Goal: Task Accomplishment & Management: Manage account settings

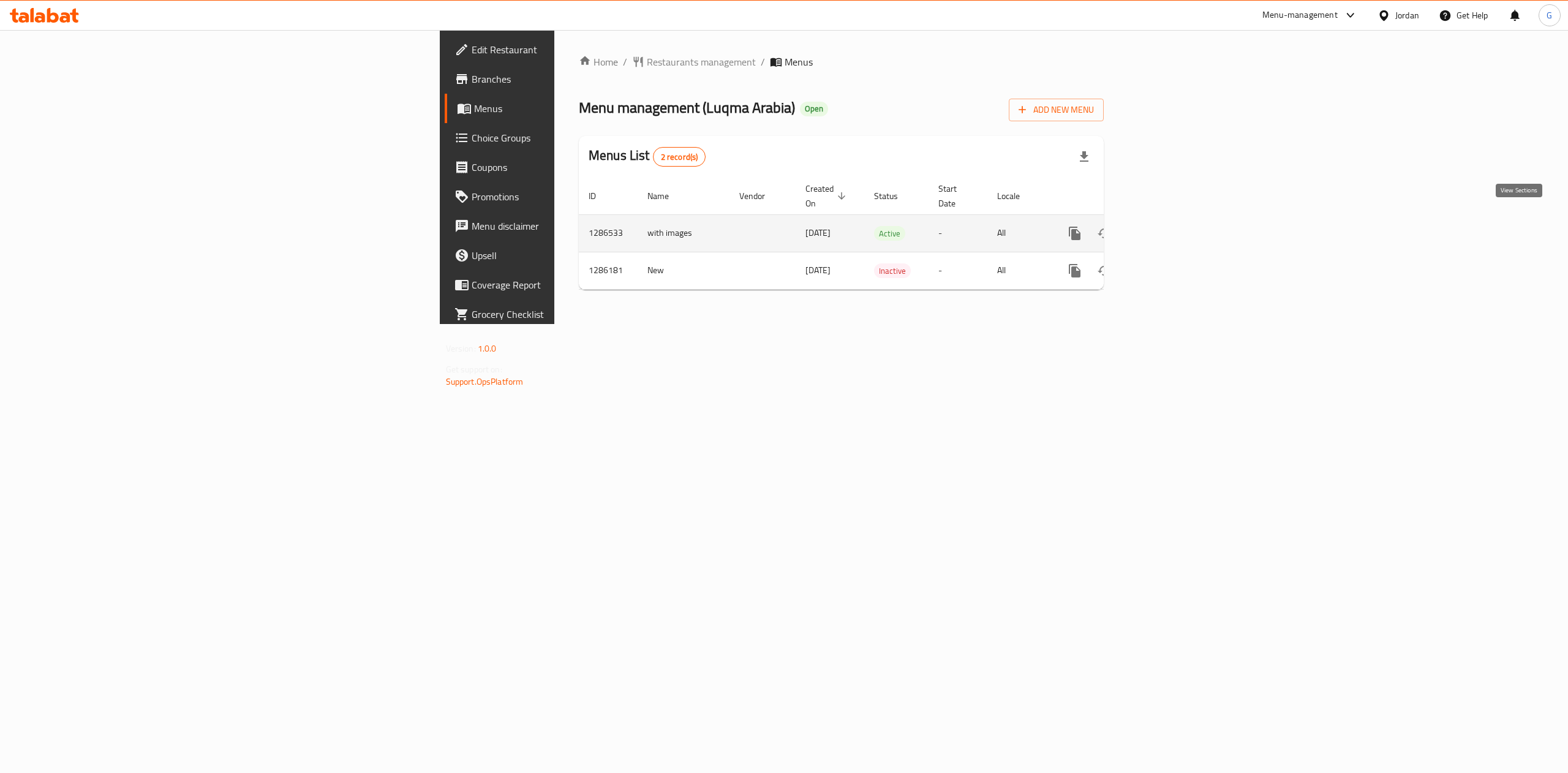
click at [1170, 226] on icon "enhanced table" at bounding box center [1164, 234] width 15 height 15
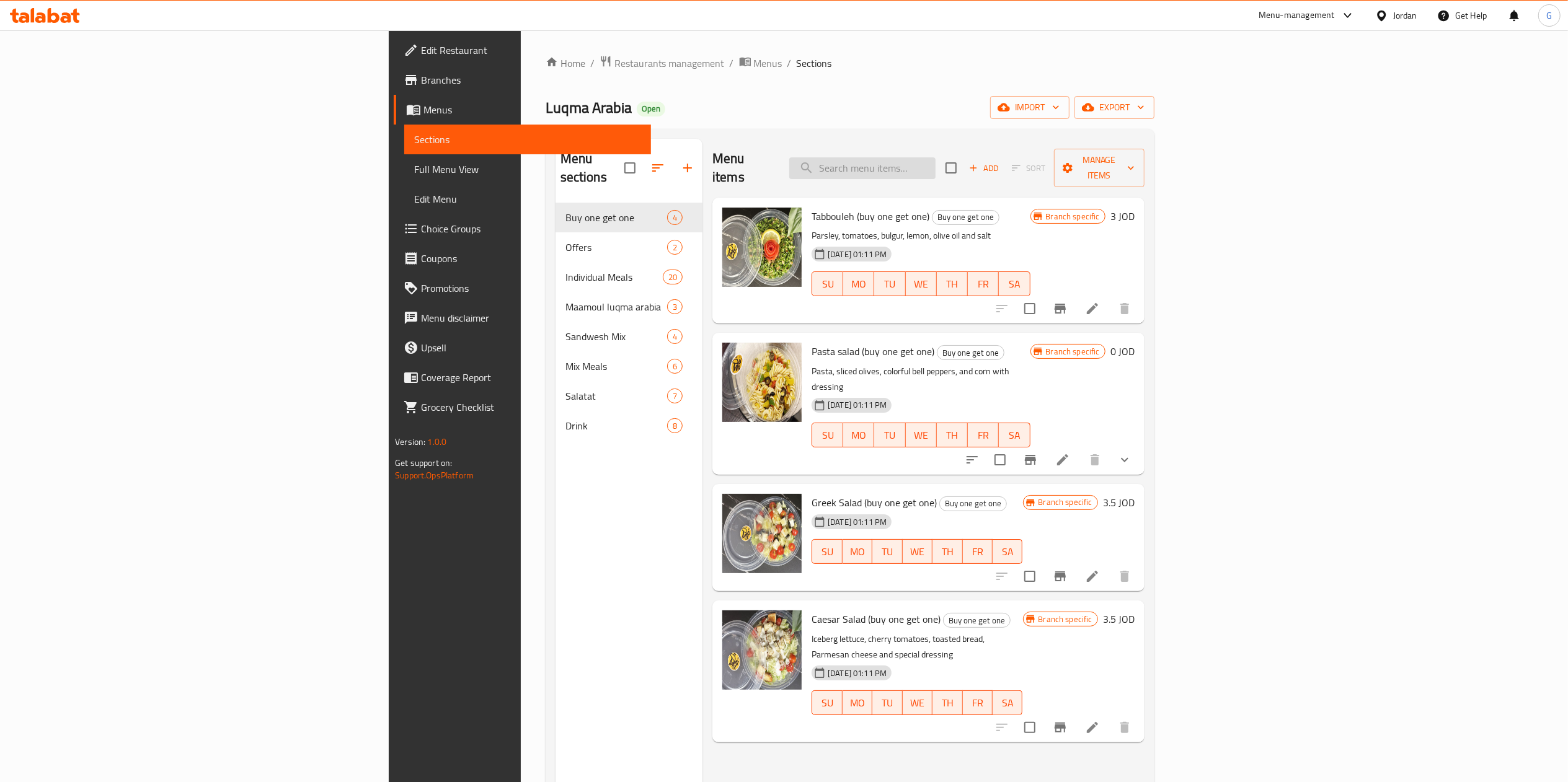
click at [935, 157] on input "search" at bounding box center [862, 167] width 146 height 21
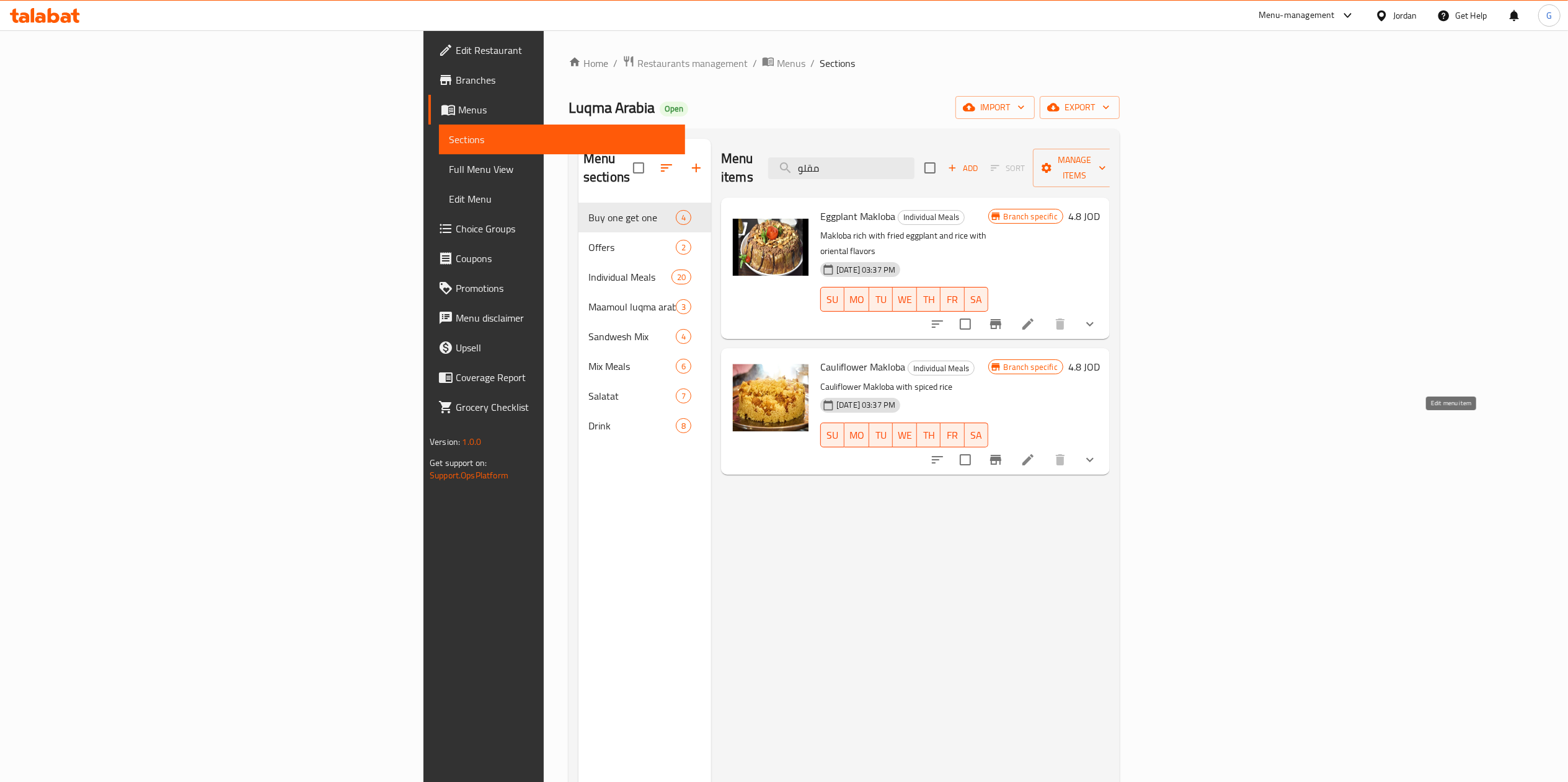
type input "مقلو"
click at [1035, 453] on icon at bounding box center [1028, 460] width 15 height 15
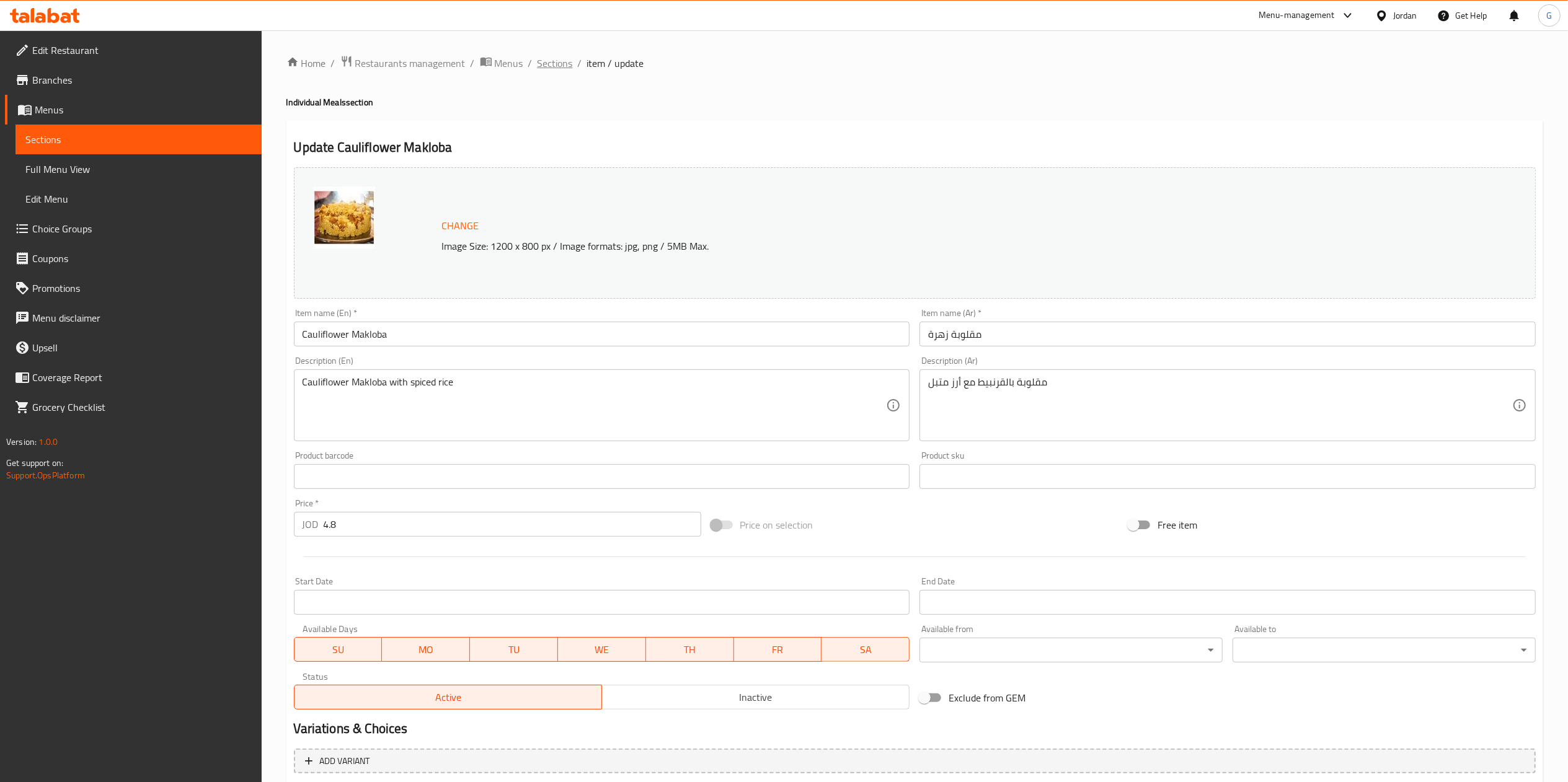
click at [568, 62] on span "Sections" at bounding box center [555, 63] width 35 height 15
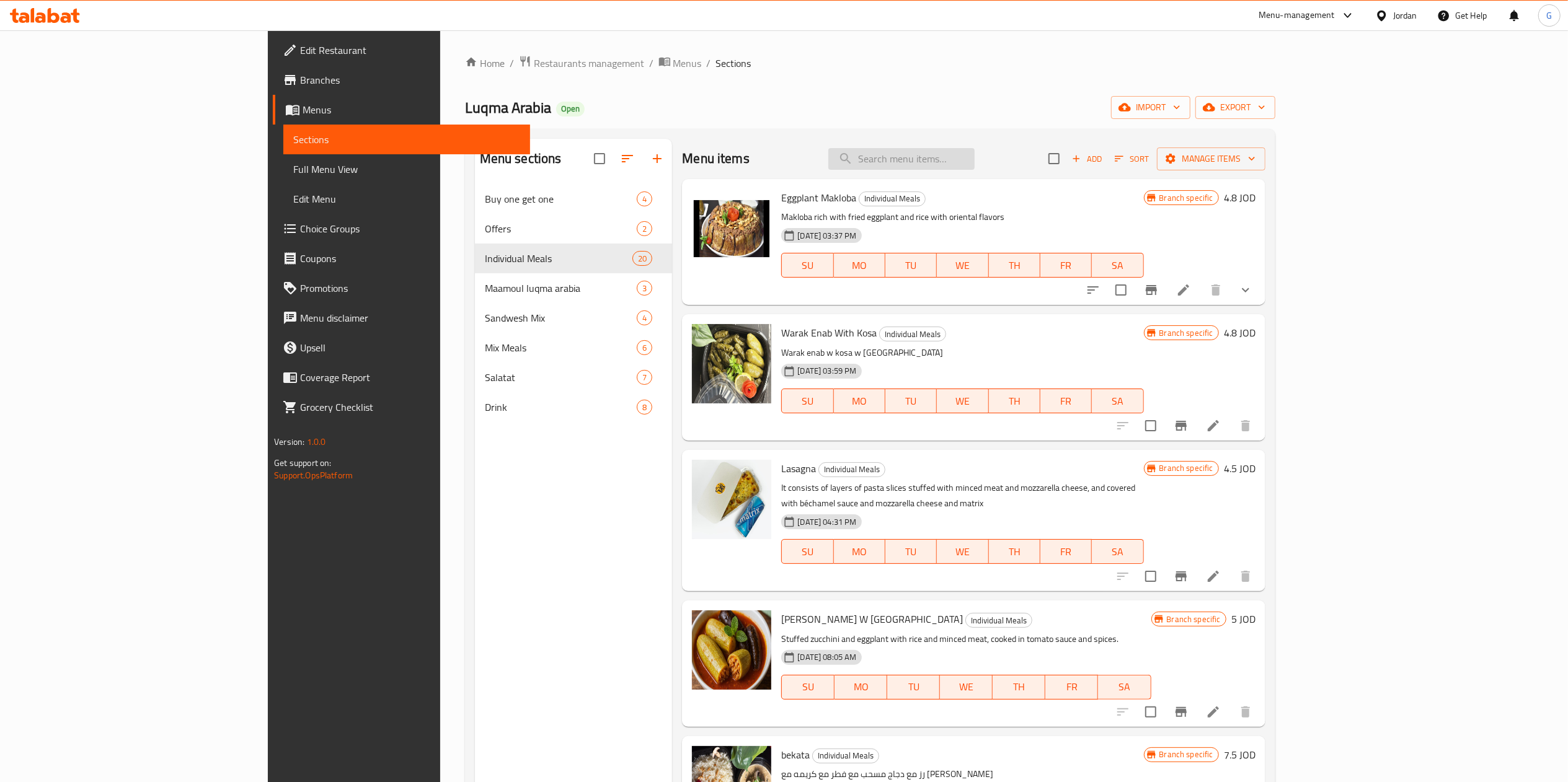
click at [955, 149] on input "search" at bounding box center [902, 158] width 146 height 21
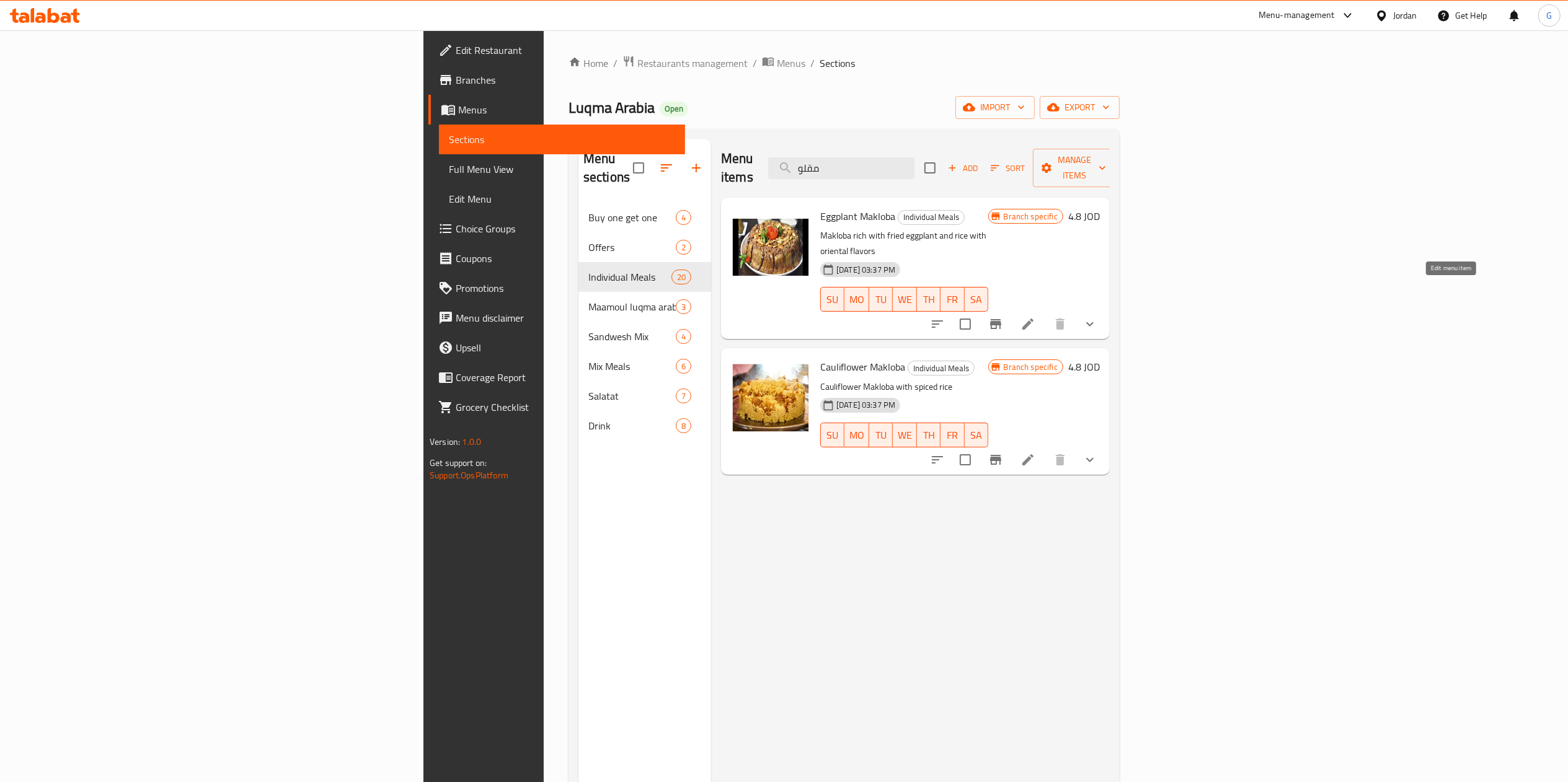
type input "مقلو"
click at [1035, 317] on icon at bounding box center [1028, 325] width 15 height 15
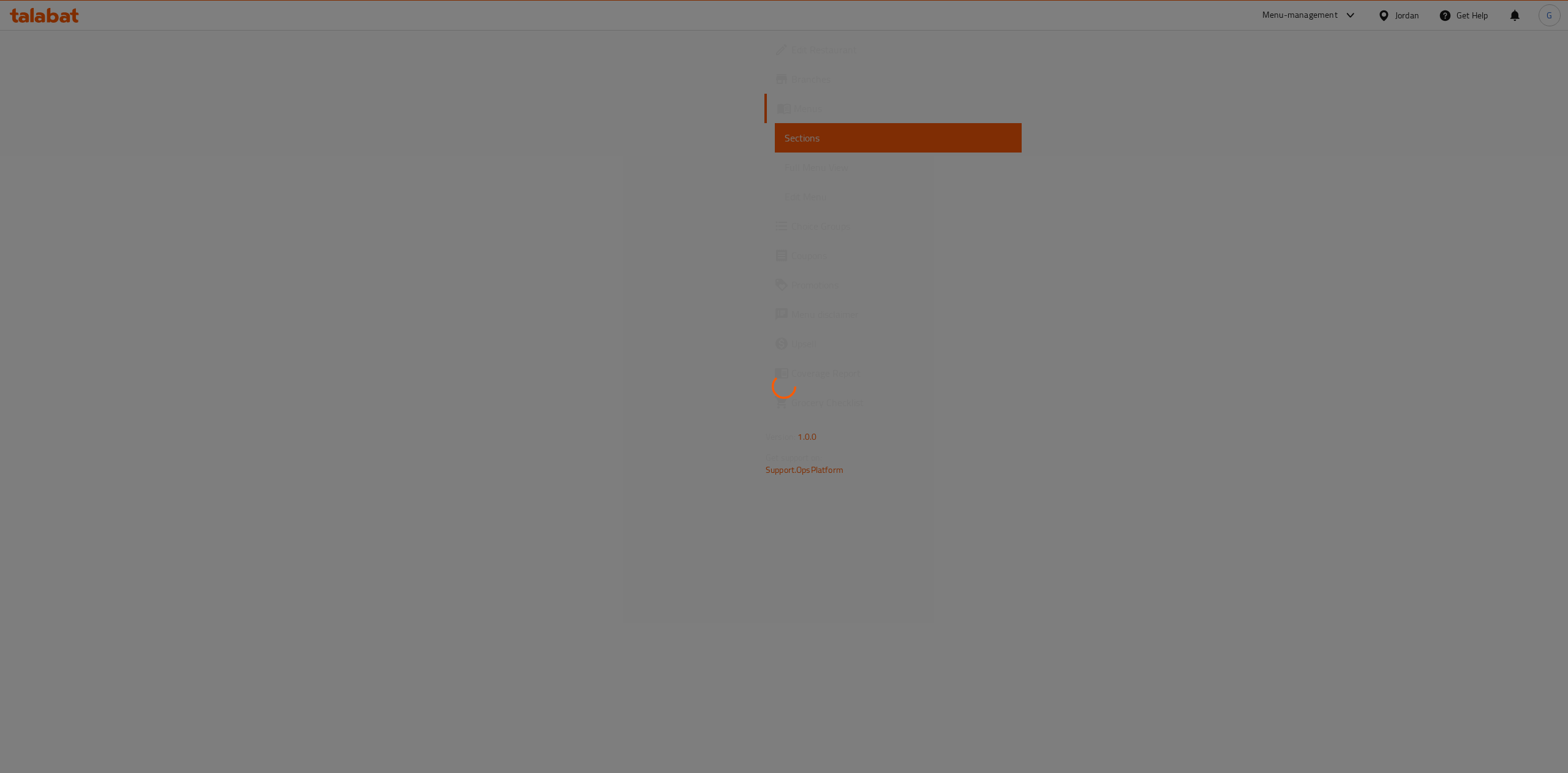
click at [1068, 262] on div at bounding box center [784, 386] width 1568 height 773
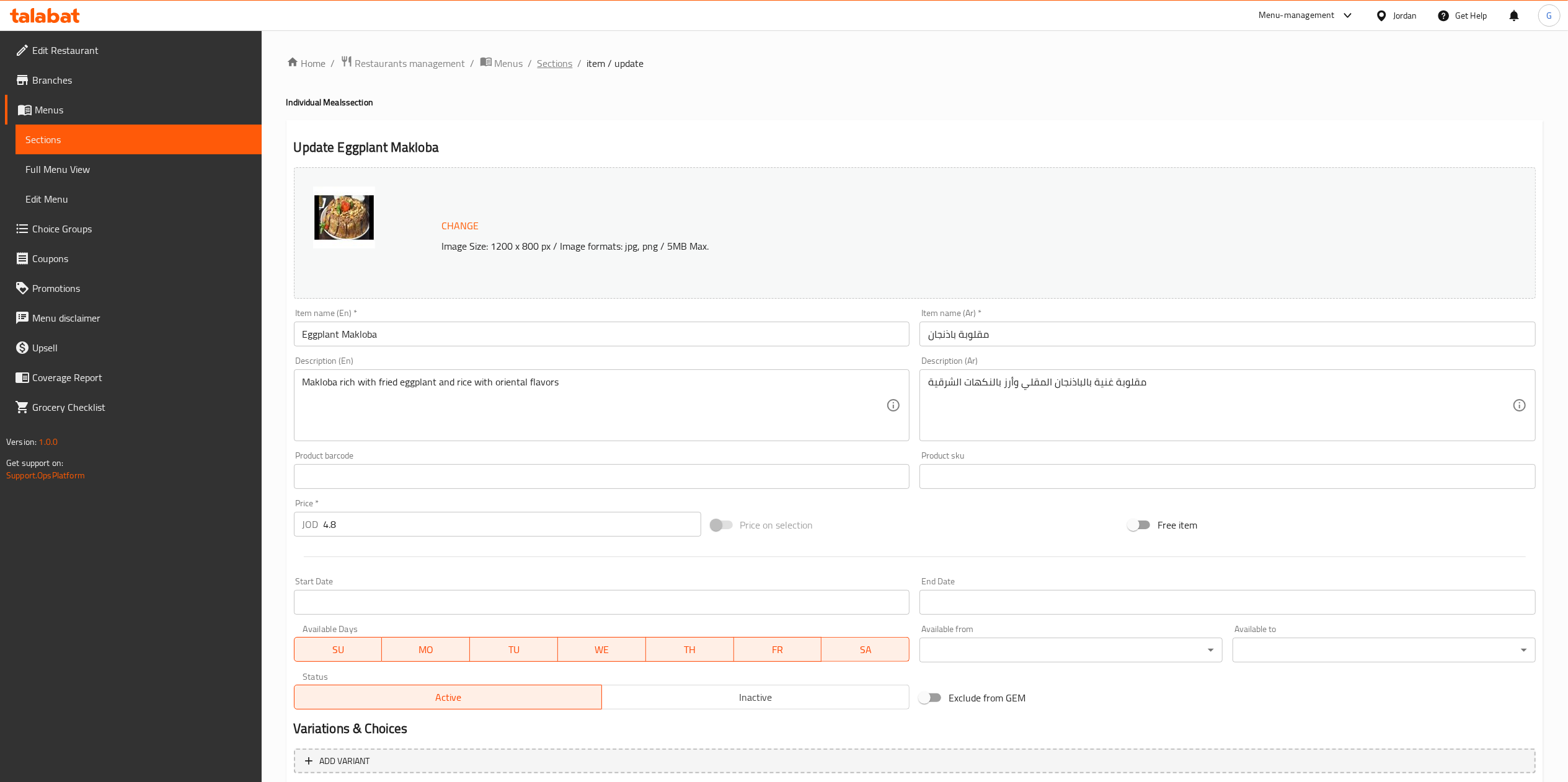
click at [546, 61] on span "Sections" at bounding box center [555, 63] width 35 height 15
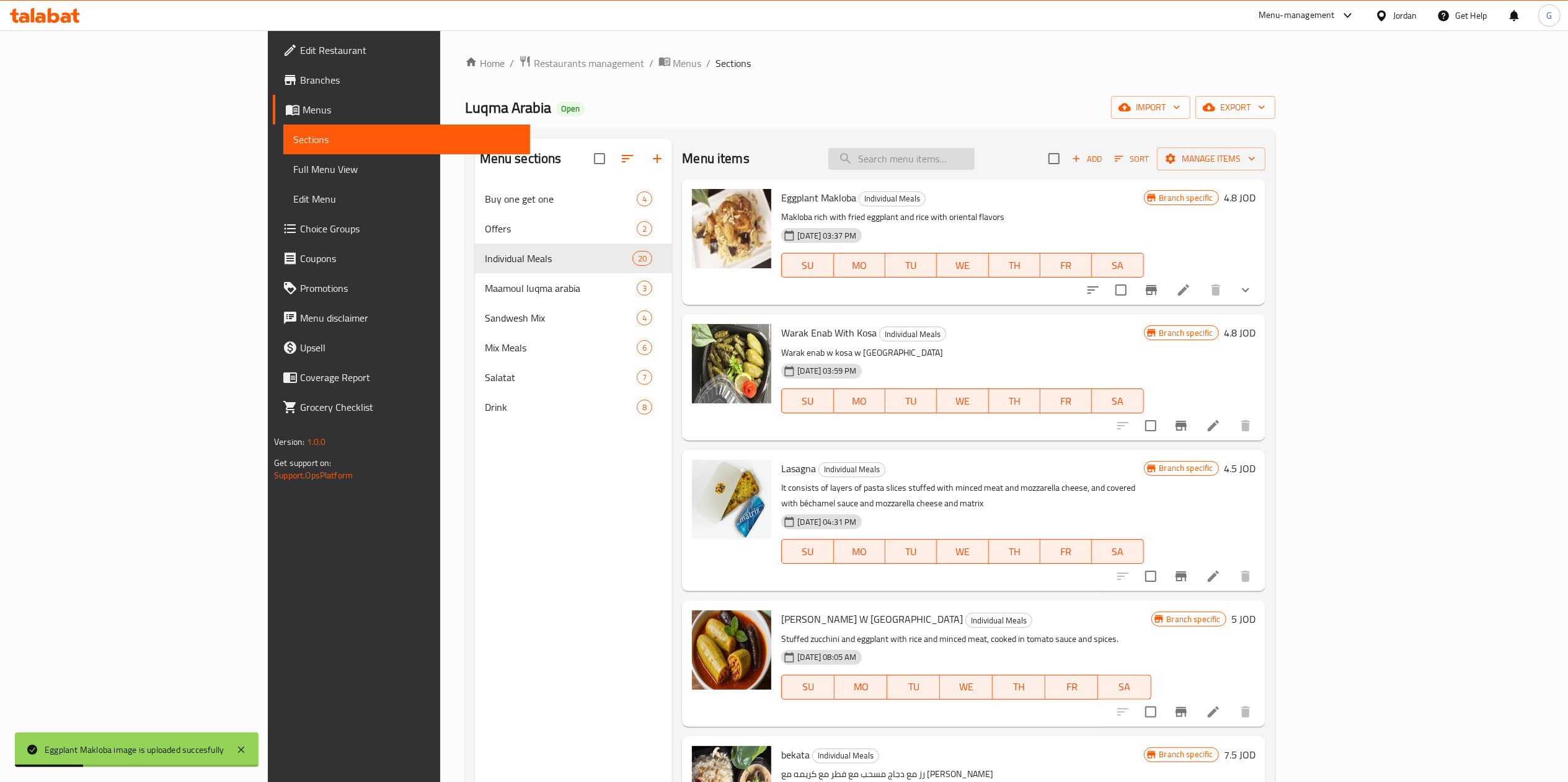
click at [968, 165] on input "search" at bounding box center [902, 158] width 146 height 21
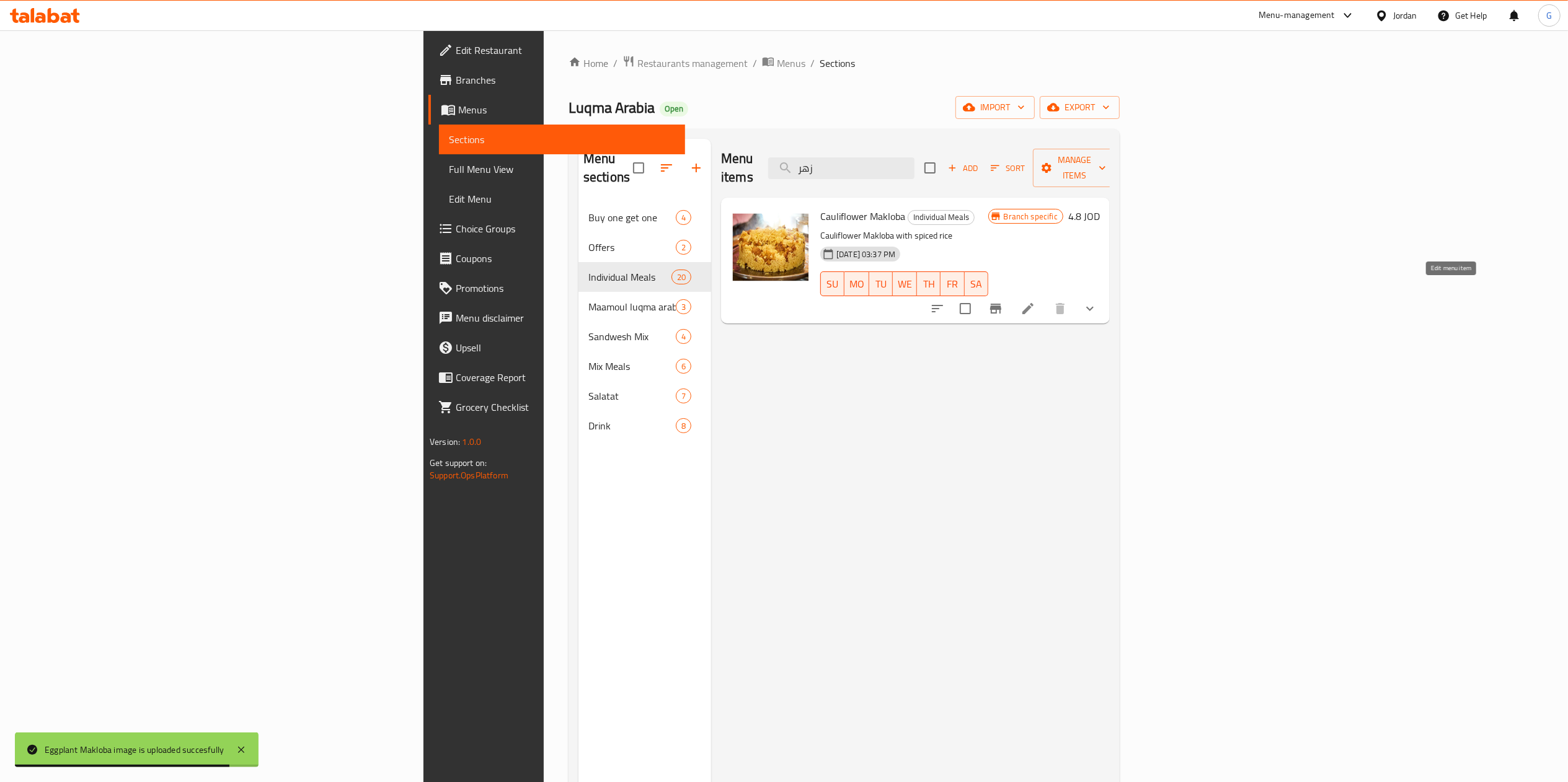
type input "زهر"
click at [1034, 303] on icon at bounding box center [1028, 309] width 11 height 11
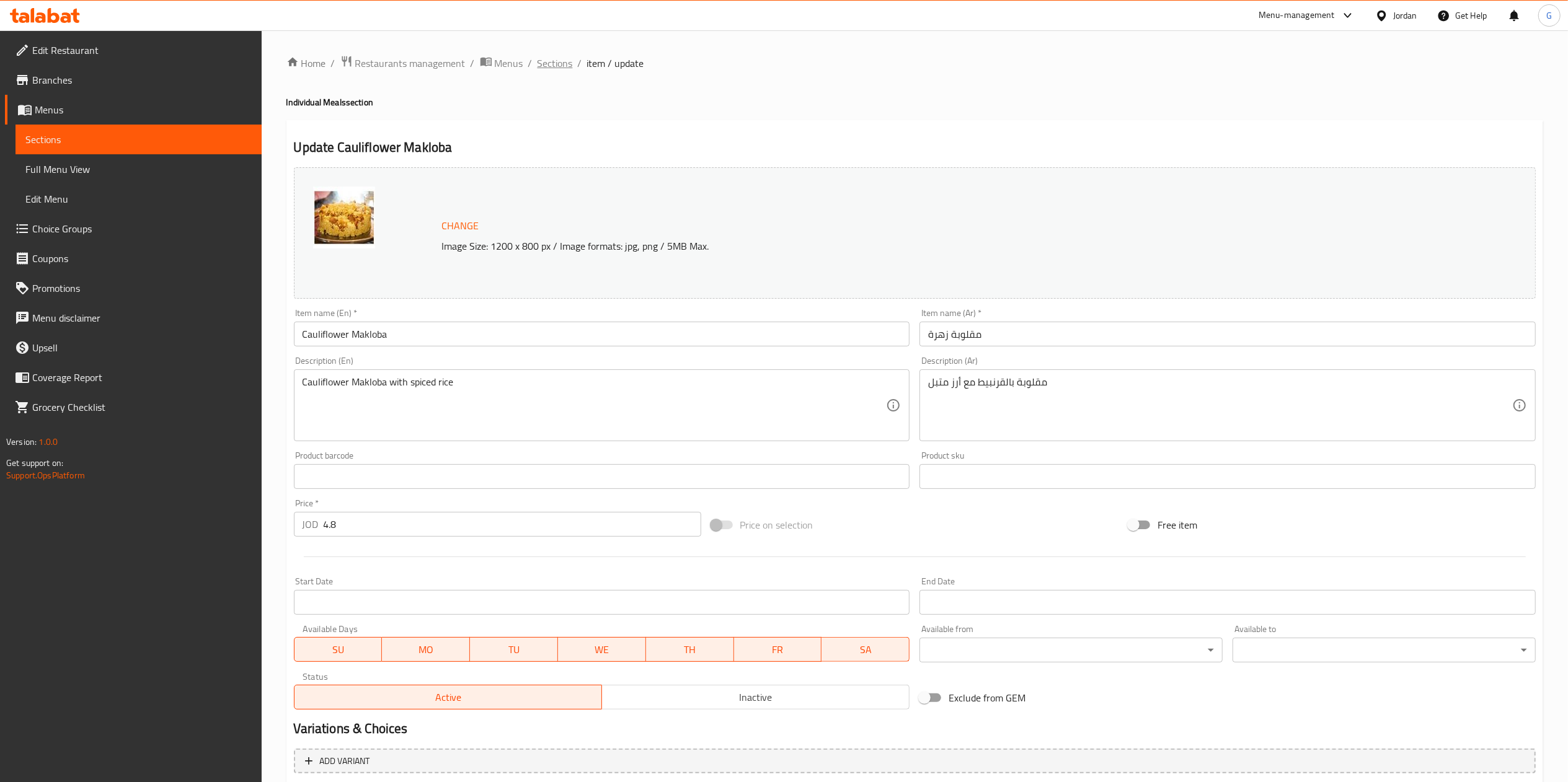
click at [560, 65] on span "Sections" at bounding box center [555, 63] width 35 height 15
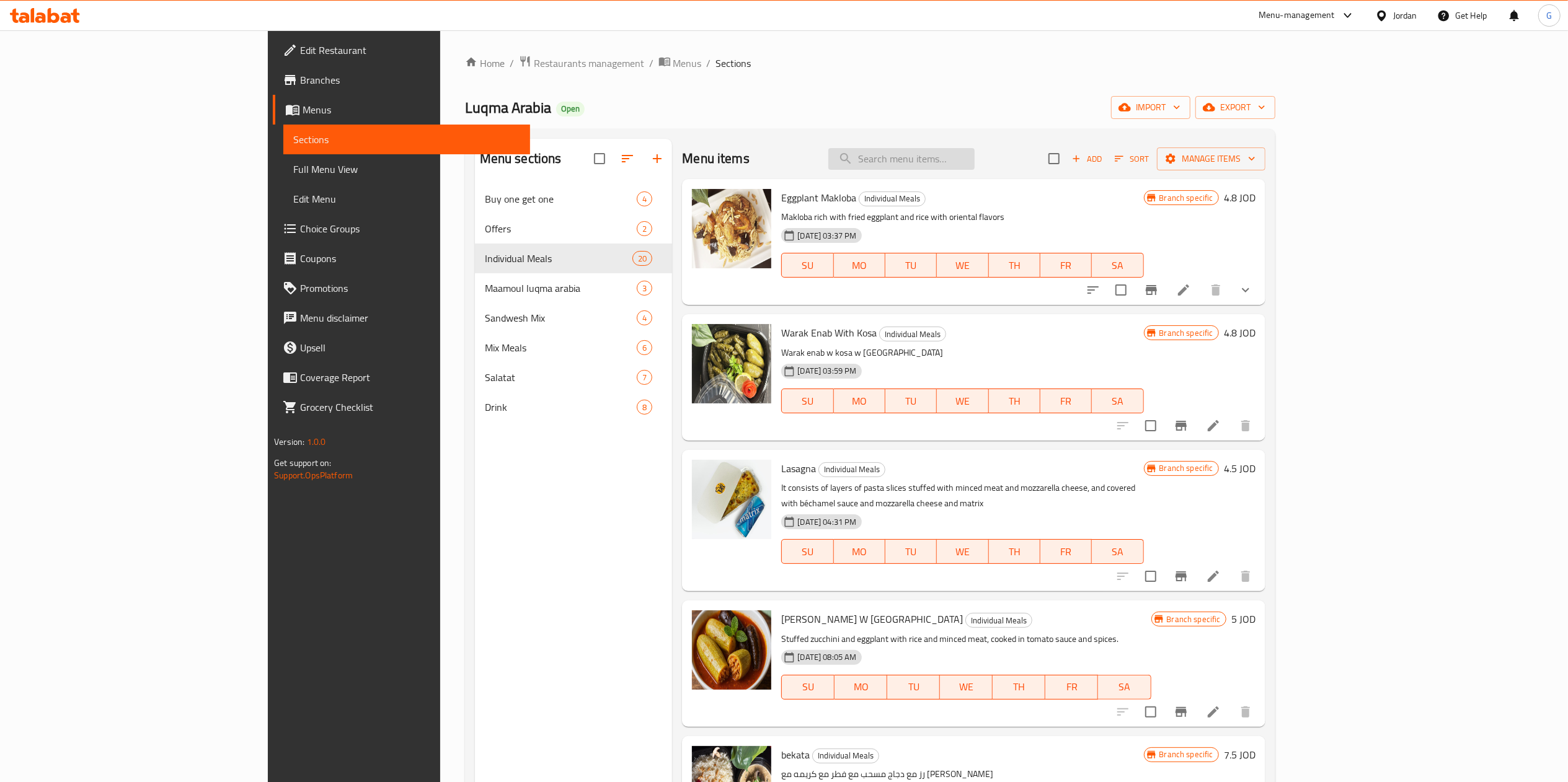
click at [970, 155] on input "search" at bounding box center [902, 158] width 146 height 21
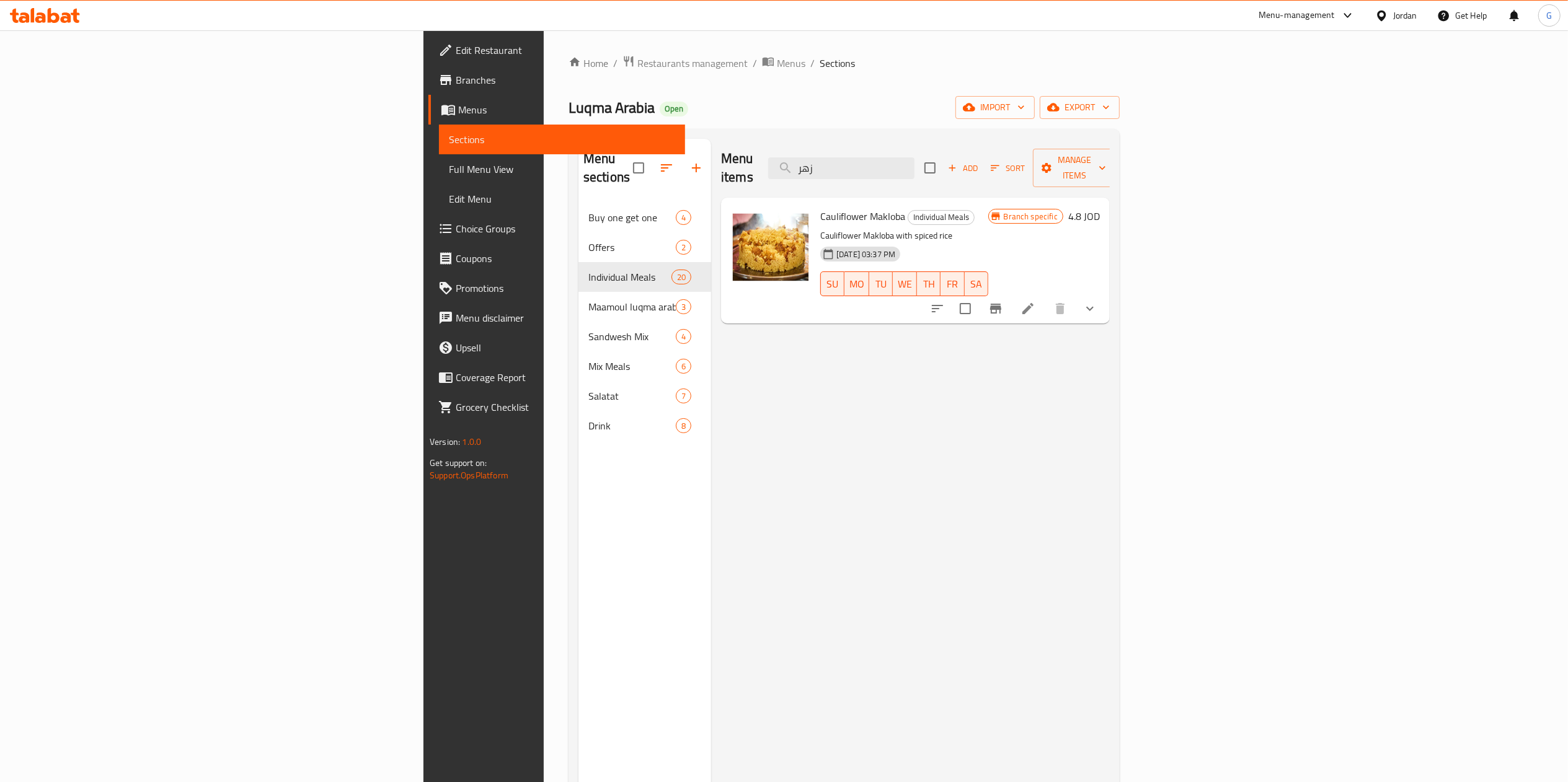
type input "زهر"
